Goal: Task Accomplishment & Management: Manage account settings

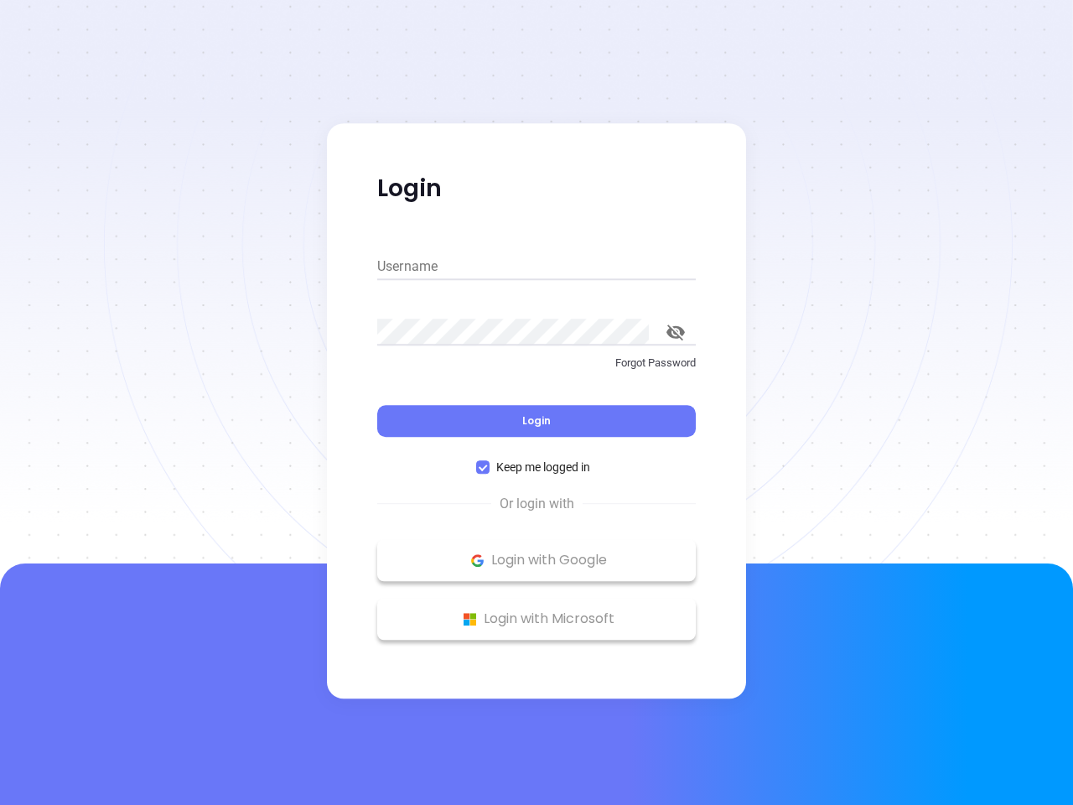
click at [536, 402] on div "Login" at bounding box center [536, 411] width 318 height 52
click at [536, 267] on input "Username" at bounding box center [536, 266] width 318 height 27
click at [675, 332] on icon "toggle password visibility" at bounding box center [675, 332] width 18 height 16
click at [536, 421] on span "Login" at bounding box center [536, 420] width 28 height 14
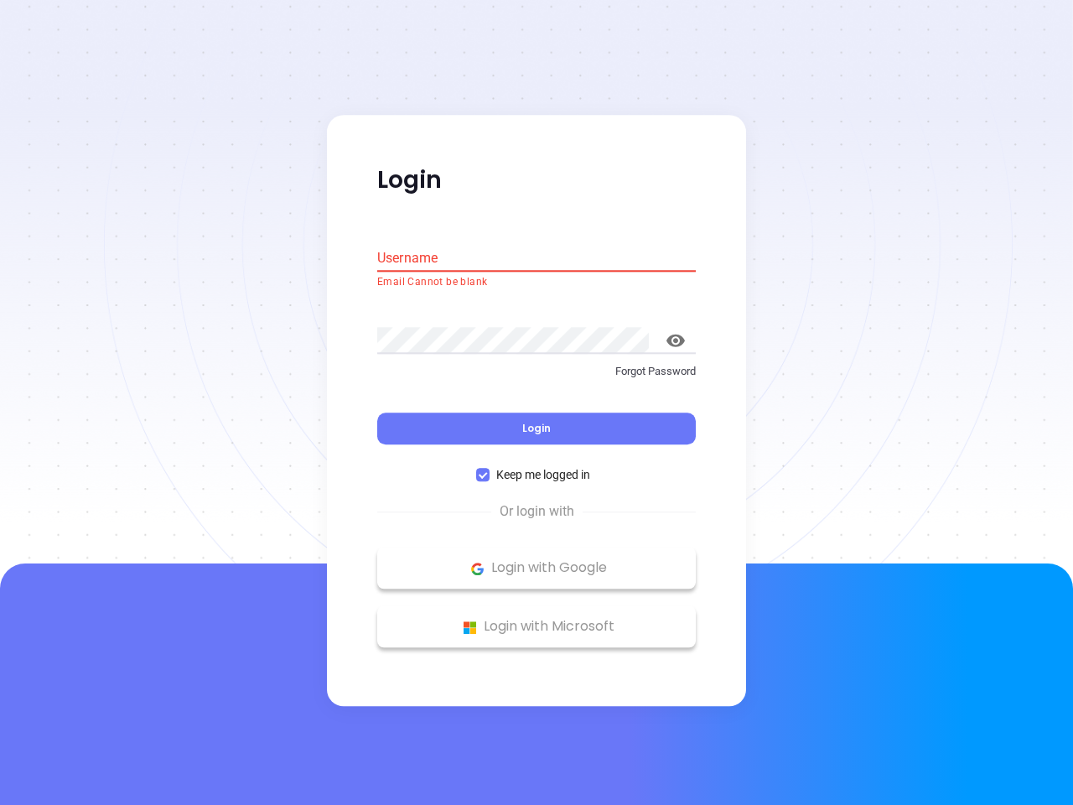
click at [536, 467] on span "Keep me logged in" at bounding box center [542, 475] width 107 height 18
click at [489, 468] on input "Keep me logged in" at bounding box center [482, 474] width 13 height 13
checkbox input "false"
click at [536, 560] on p "Login with Google" at bounding box center [537, 568] width 302 height 25
click at [536, 618] on p "Login with Microsoft" at bounding box center [537, 626] width 302 height 25
